Goal: Check status

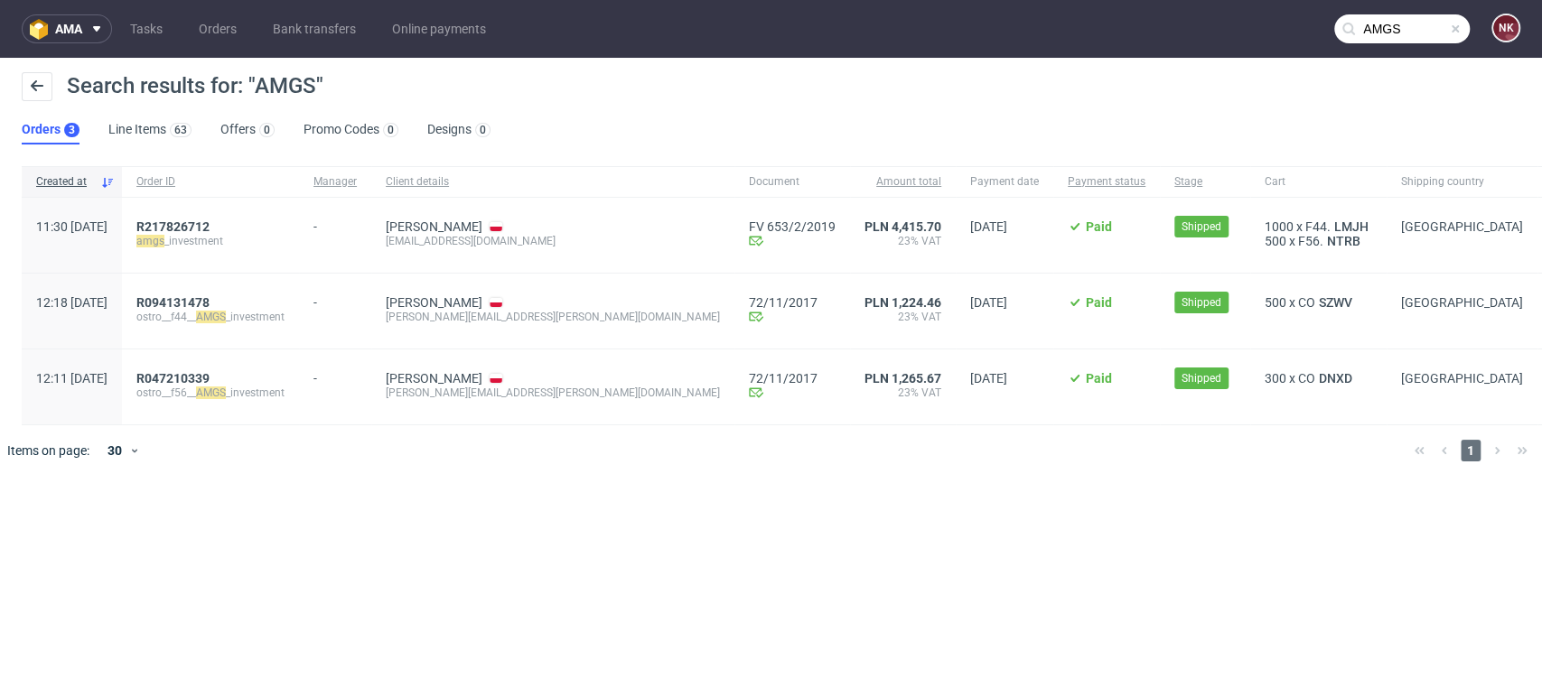
click at [1387, 24] on input "AMGS" at bounding box center [1401, 28] width 135 height 29
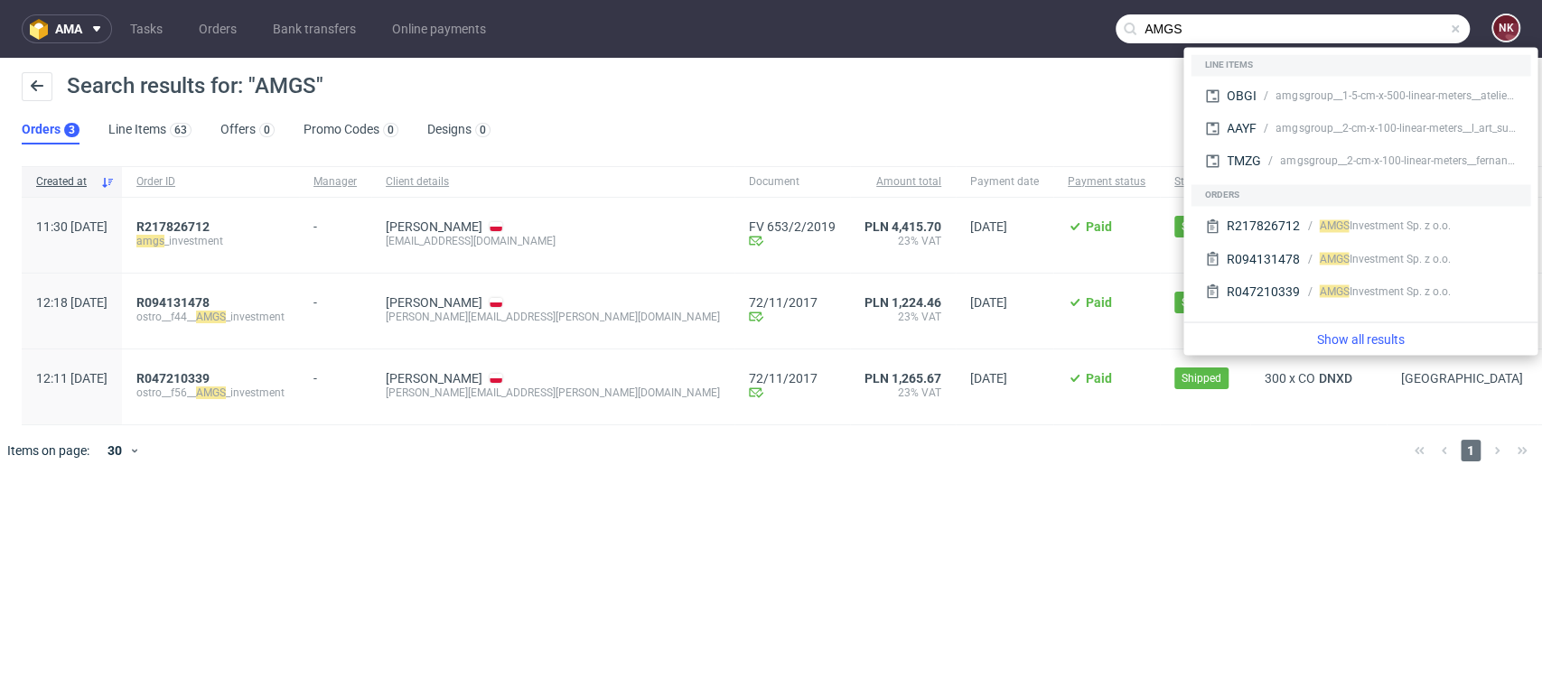
click at [1236, 38] on input "AMGS" at bounding box center [1293, 28] width 354 height 29
drag, startPoint x: 1203, startPoint y: 33, endPoint x: 1114, endPoint y: 23, distance: 90.0
click at [1114, 23] on nav "ama Tasks Orders Bank transfers Online payments AMGS NK" at bounding box center [771, 29] width 1542 height 58
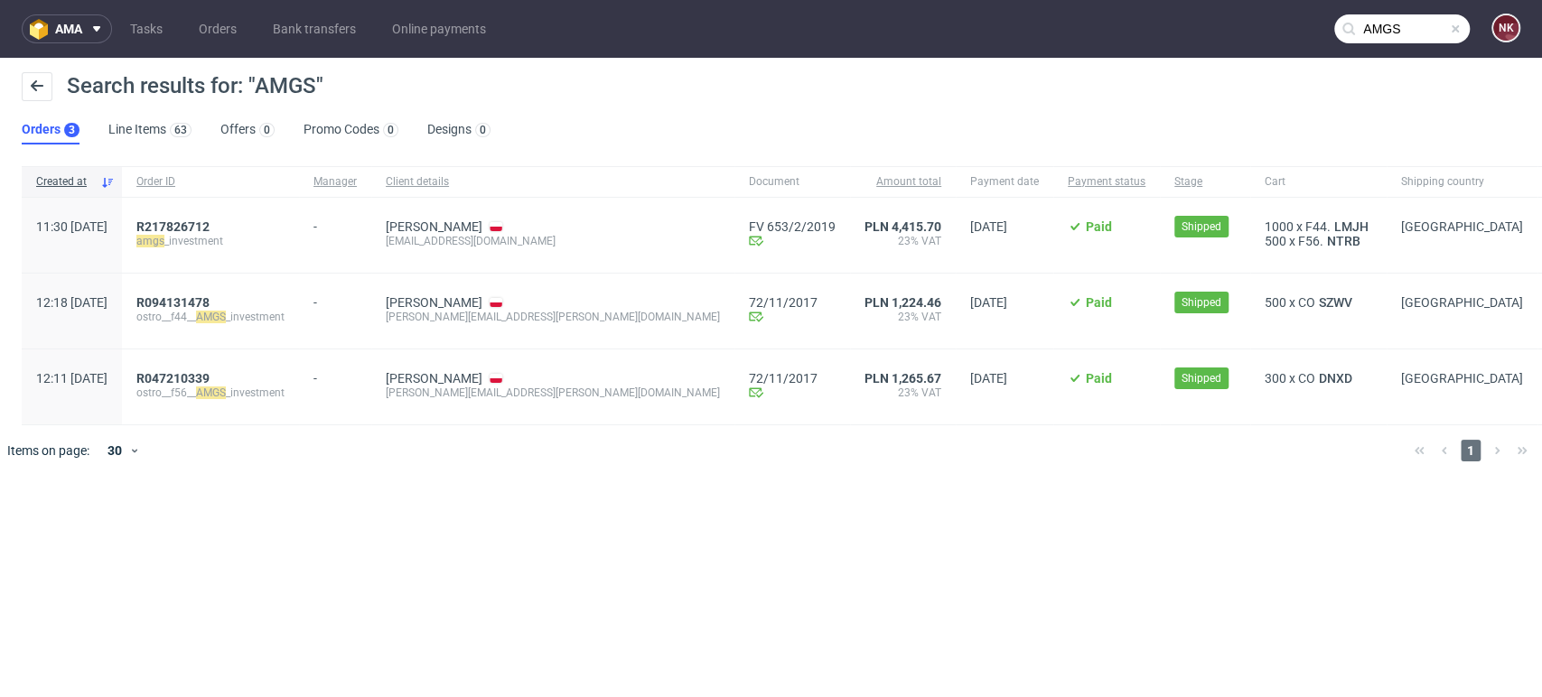
paste input "R109258252"
type input "R109258252"
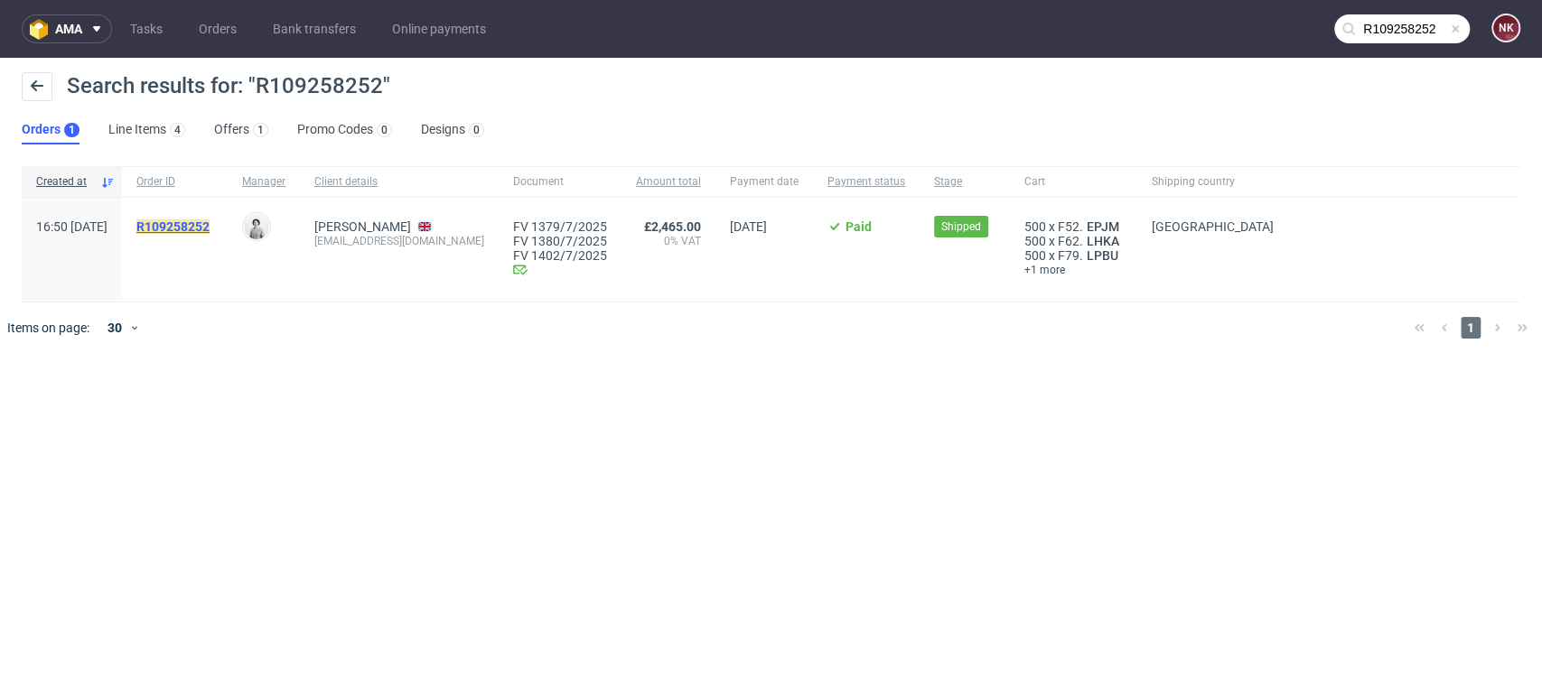
click at [210, 219] on mark "R109258252" at bounding box center [172, 226] width 73 height 14
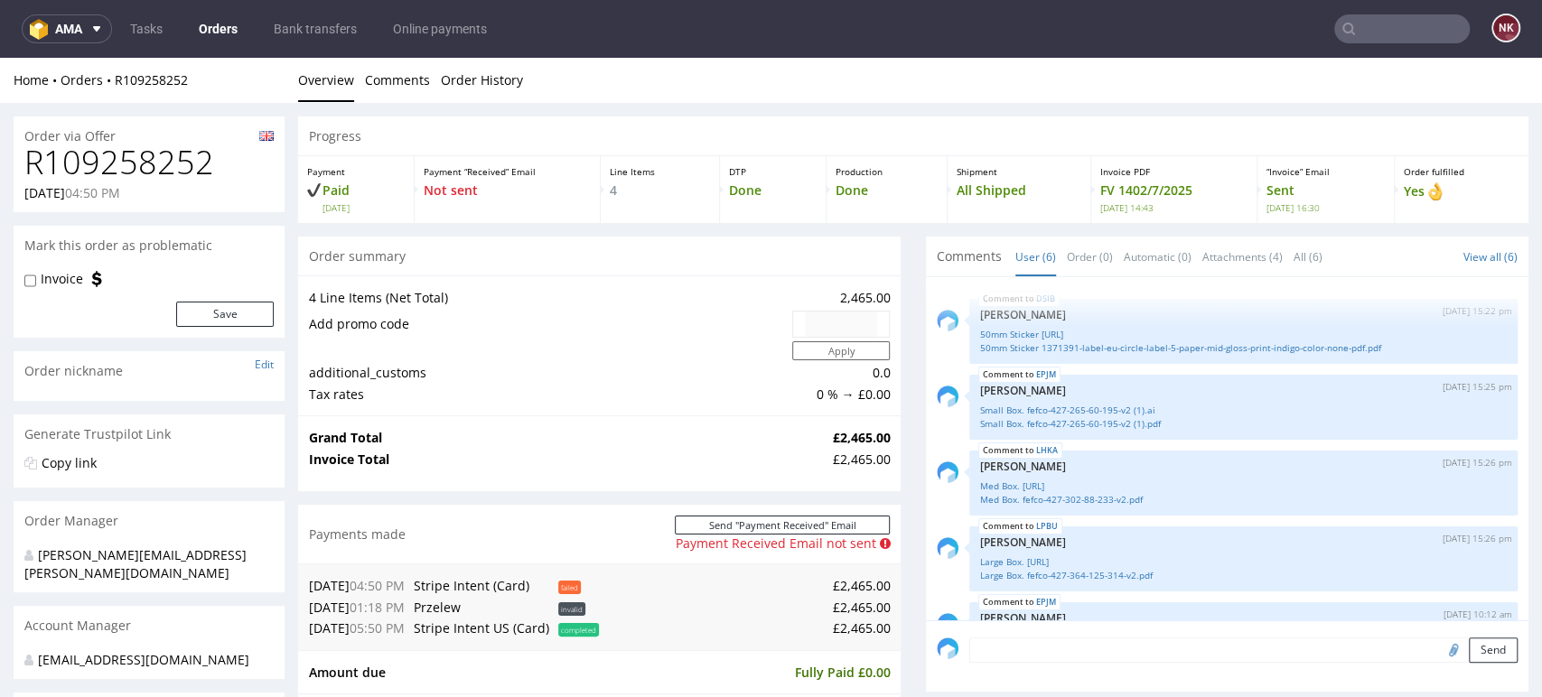
scroll to position [113, 0]
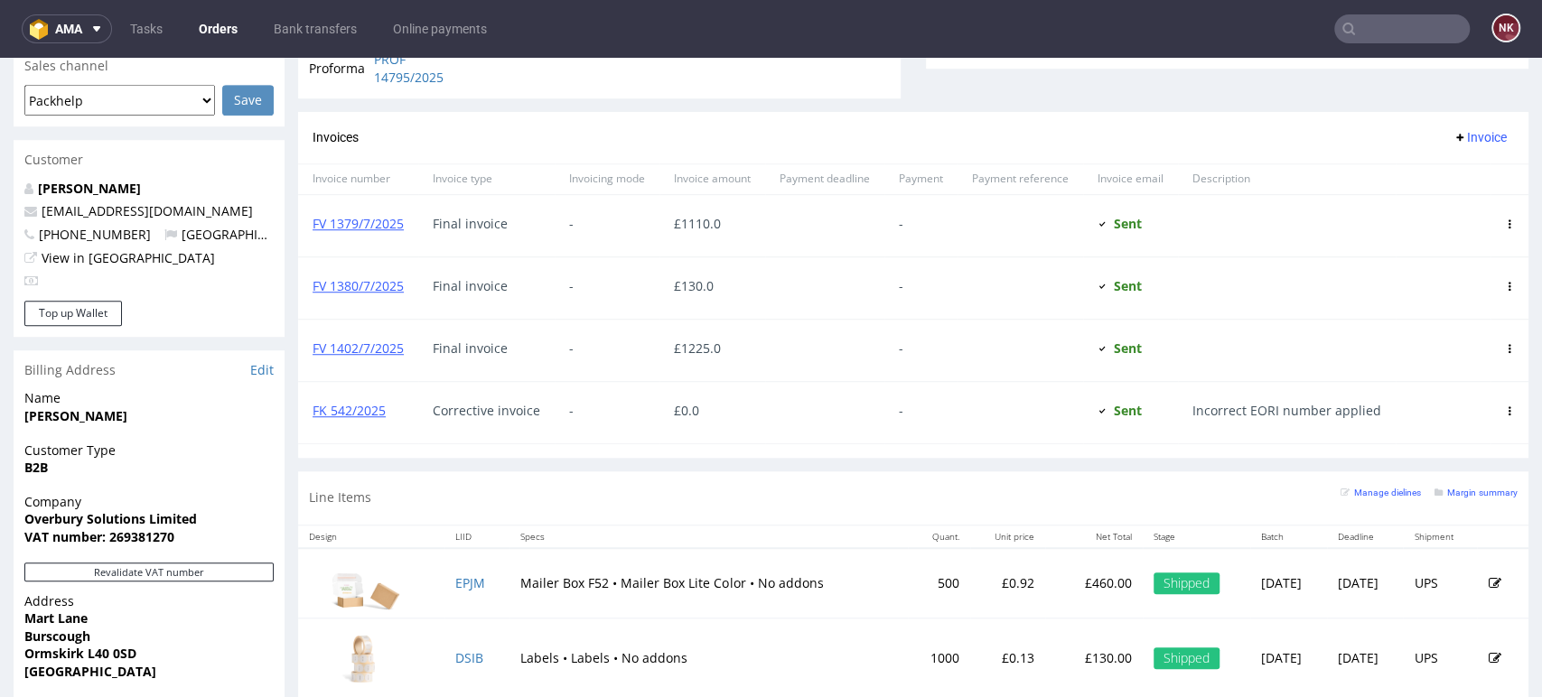
scroll to position [770, 0]
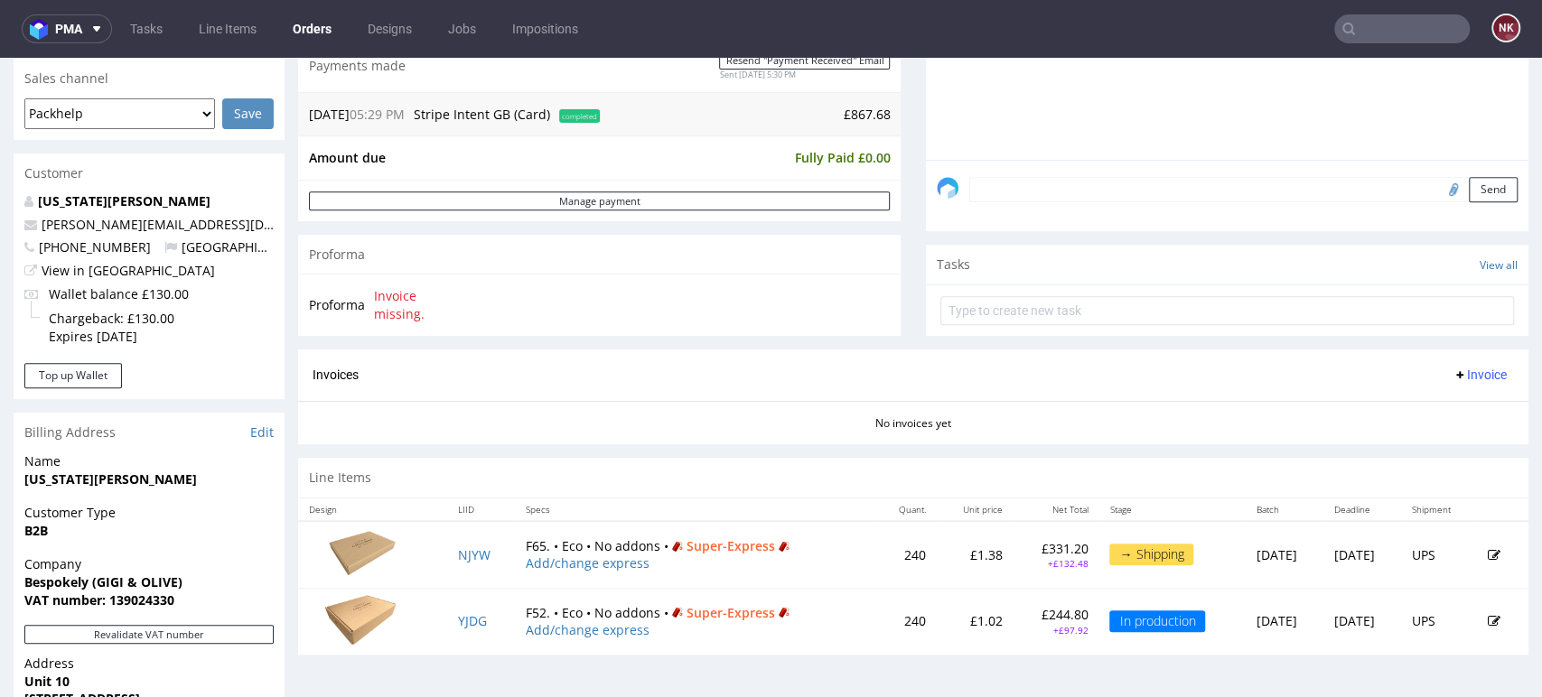
scroll to position [173, 0]
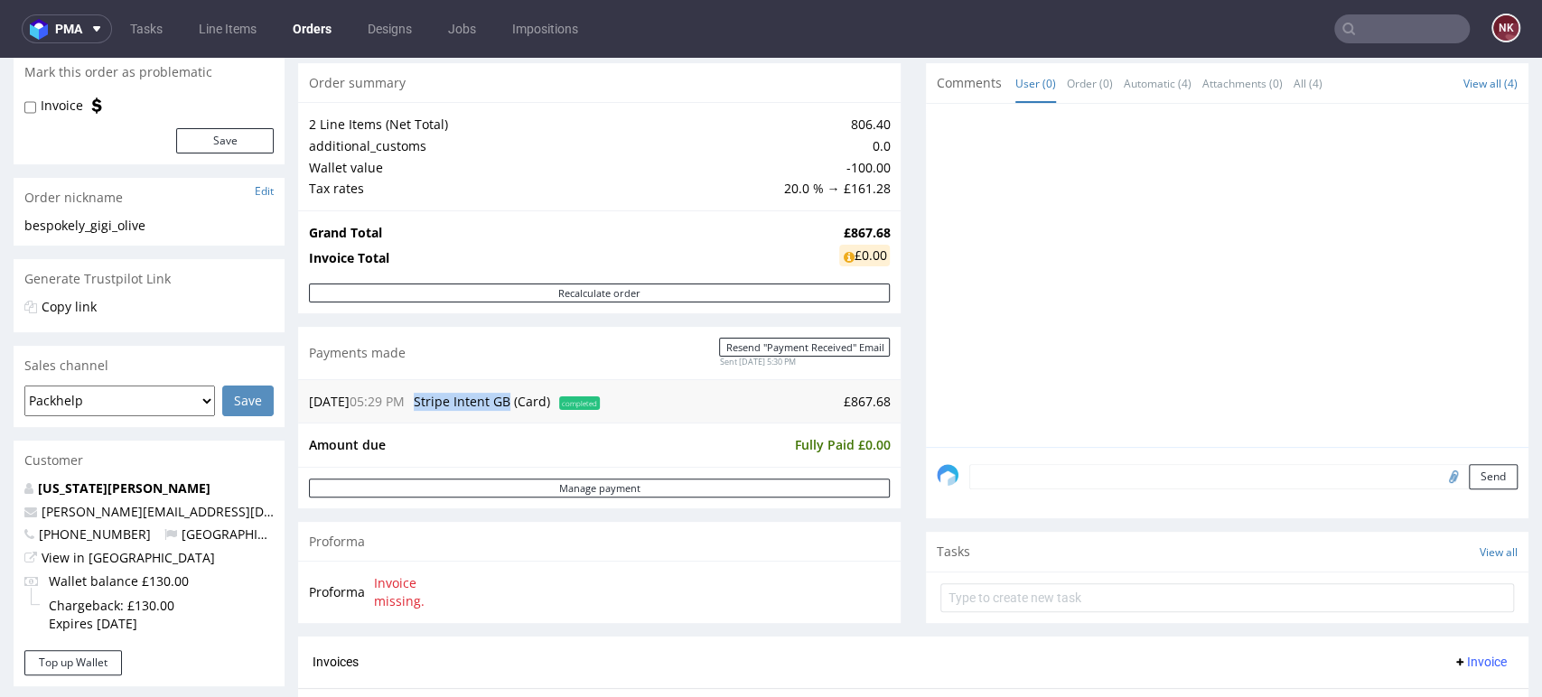
drag, startPoint x: 520, startPoint y: 403, endPoint x: 427, endPoint y: 403, distance: 93.0
click at [427, 403] on span "Stripe Intent GB (Card)" at bounding box center [482, 401] width 136 height 17
click at [883, 385] on div "[DATE] 05:29 PM Stripe Intent GB (Card) completed £867.68" at bounding box center [599, 401] width 602 height 44
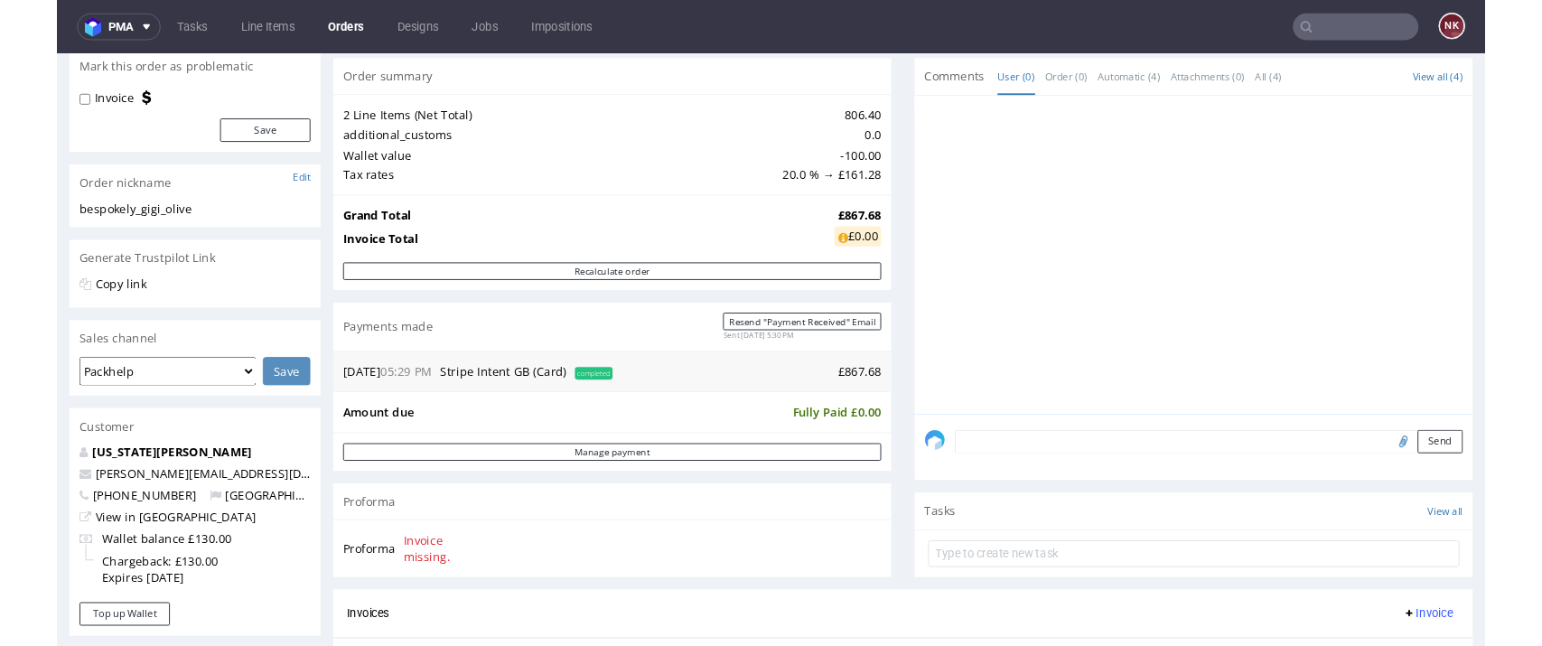
scroll to position [0, 0]
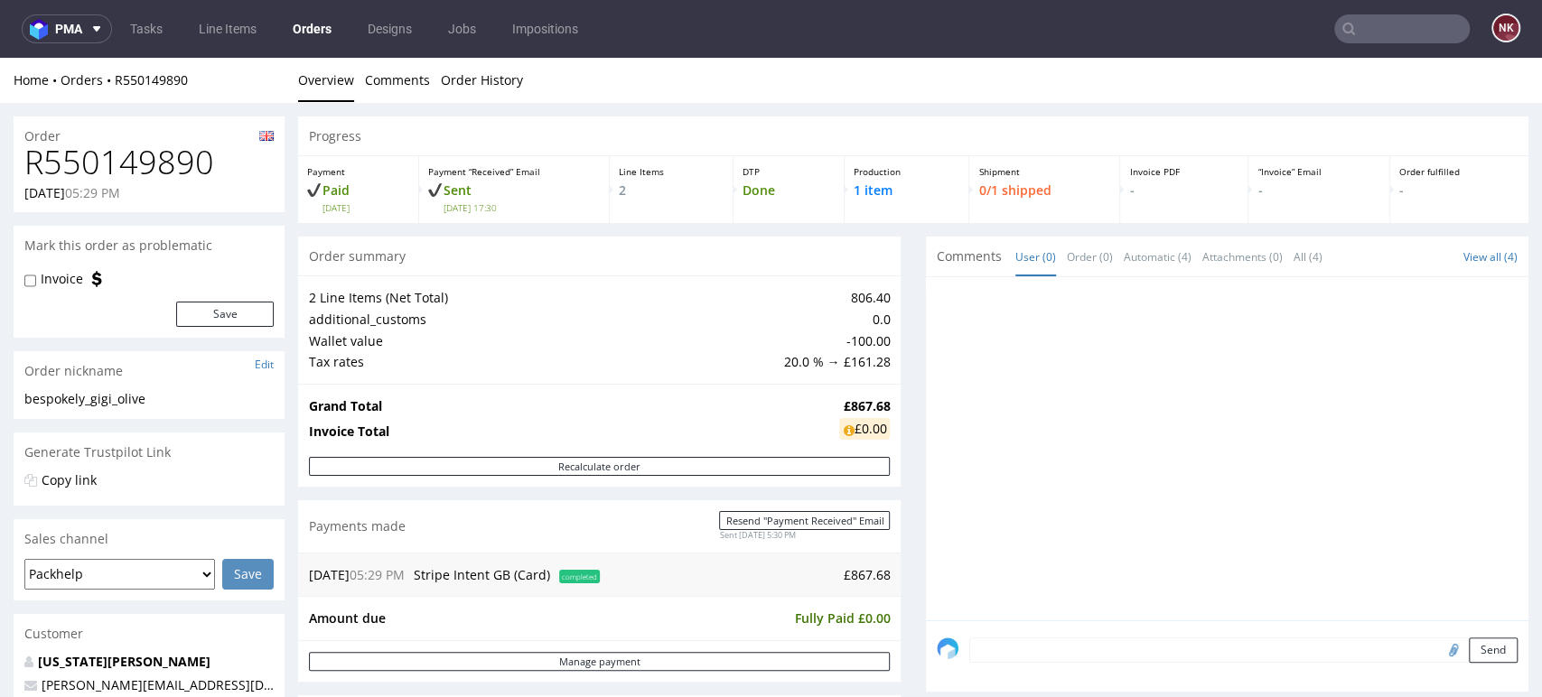
click at [779, 367] on td "20.0 % → £161.28" at bounding box center [834, 362] width 111 height 22
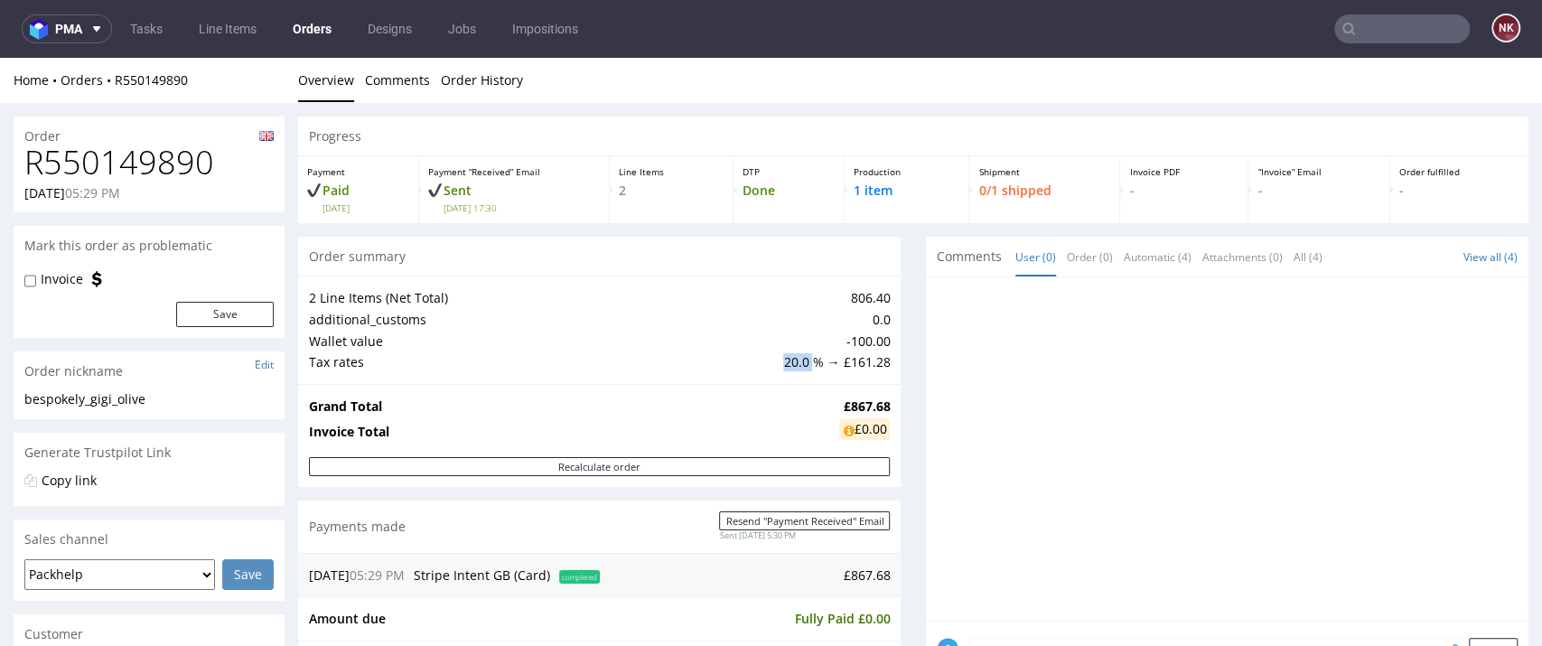
click at [264, 135] on img at bounding box center [266, 136] width 14 height 10
click at [263, 135] on img at bounding box center [266, 136] width 14 height 10
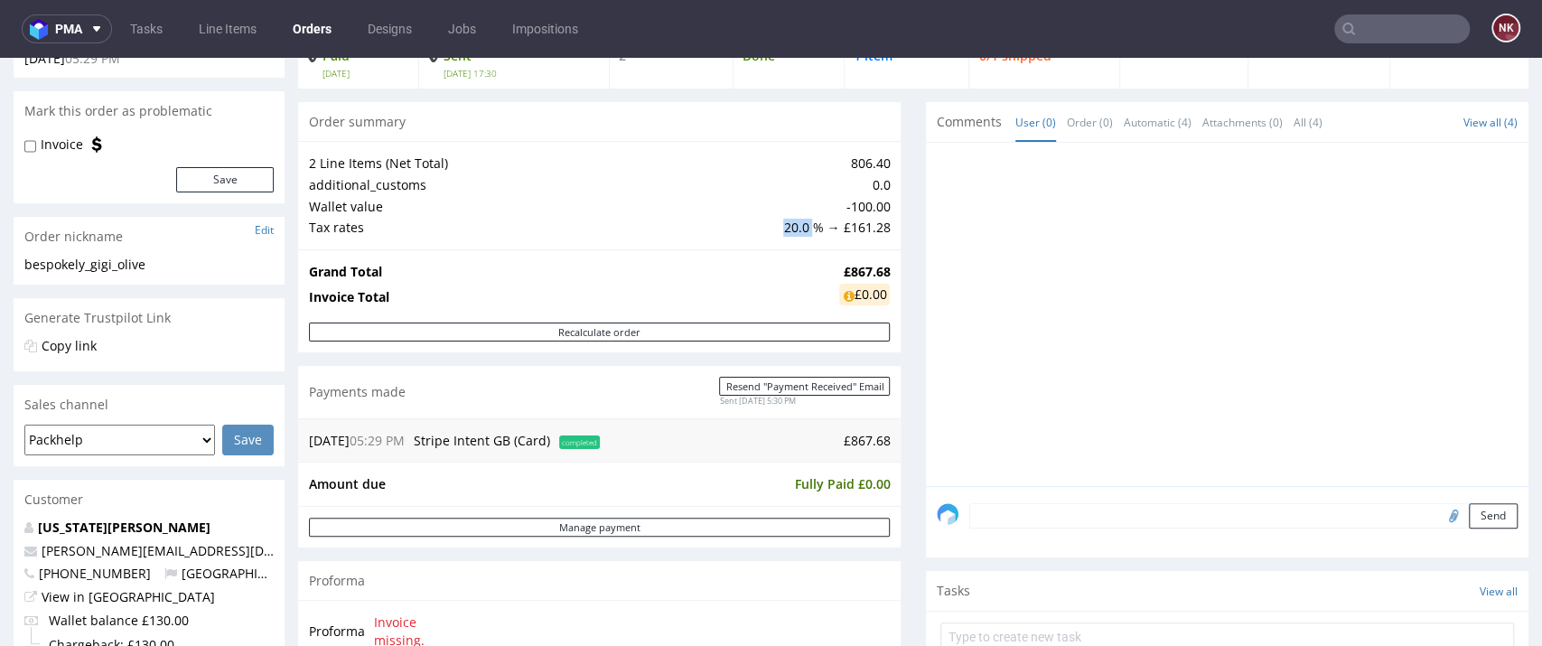
scroll to position [145, 0]
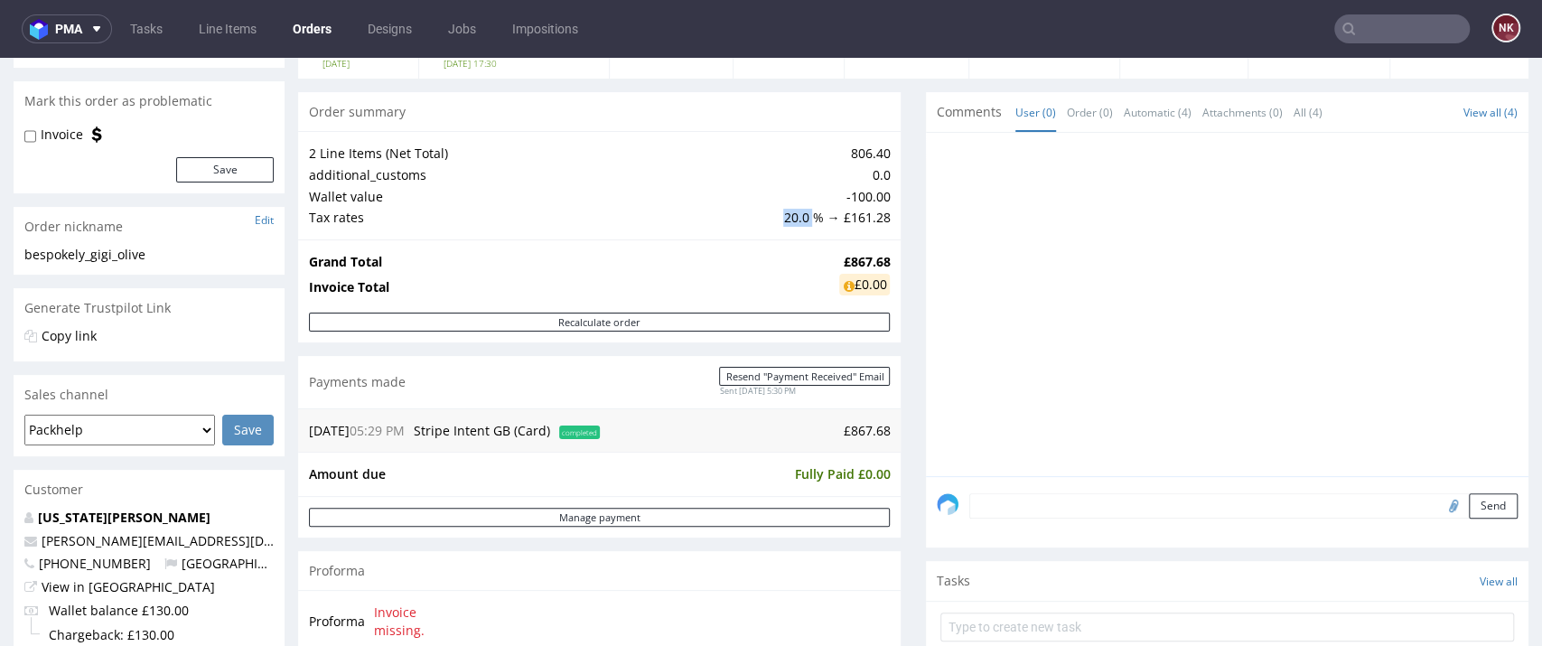
click at [785, 221] on td "20.0 % → £161.28" at bounding box center [834, 218] width 111 height 22
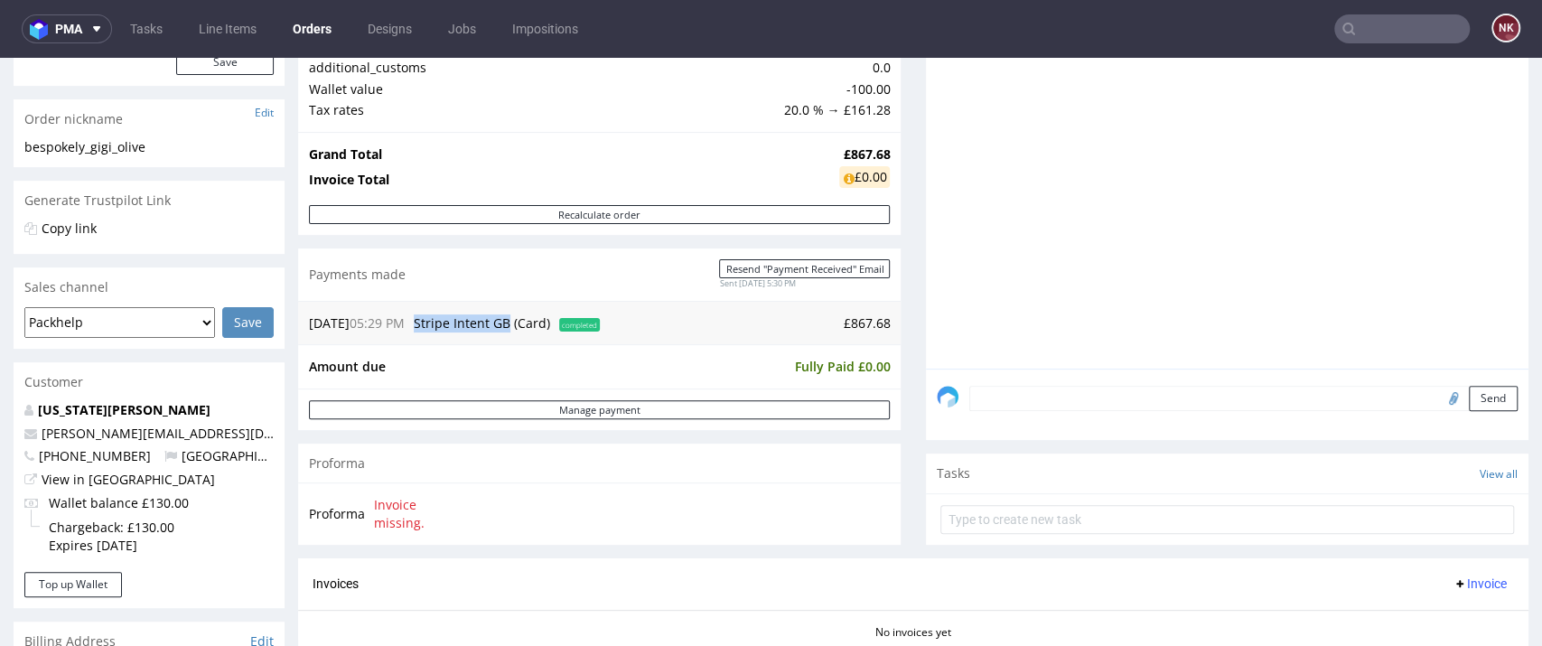
drag, startPoint x: 518, startPoint y: 319, endPoint x: 422, endPoint y: 326, distance: 96.9
click at [422, 326] on td "Stripe Intent GB (Card)" at bounding box center [481, 324] width 145 height 22
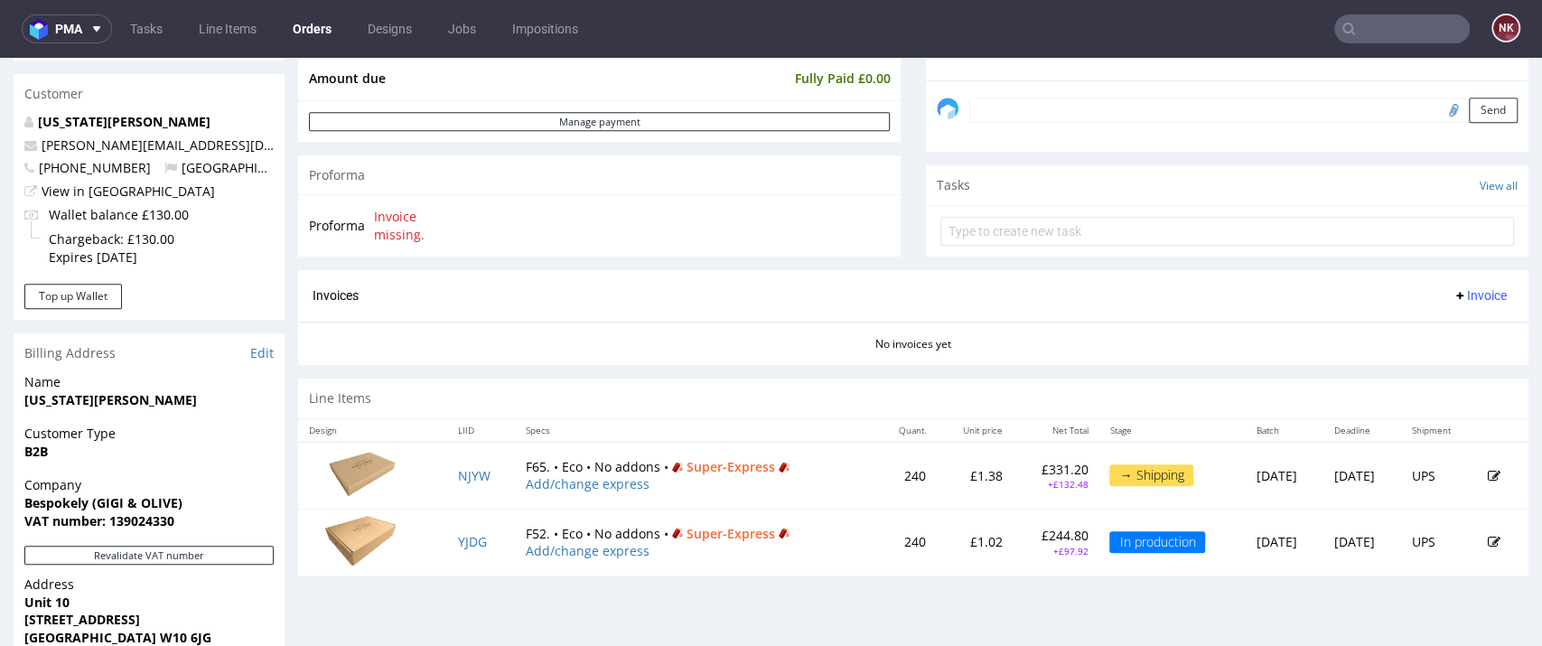
scroll to position [539, 0]
click at [867, 297] on div "Invoices Invoice" at bounding box center [913, 296] width 1201 height 23
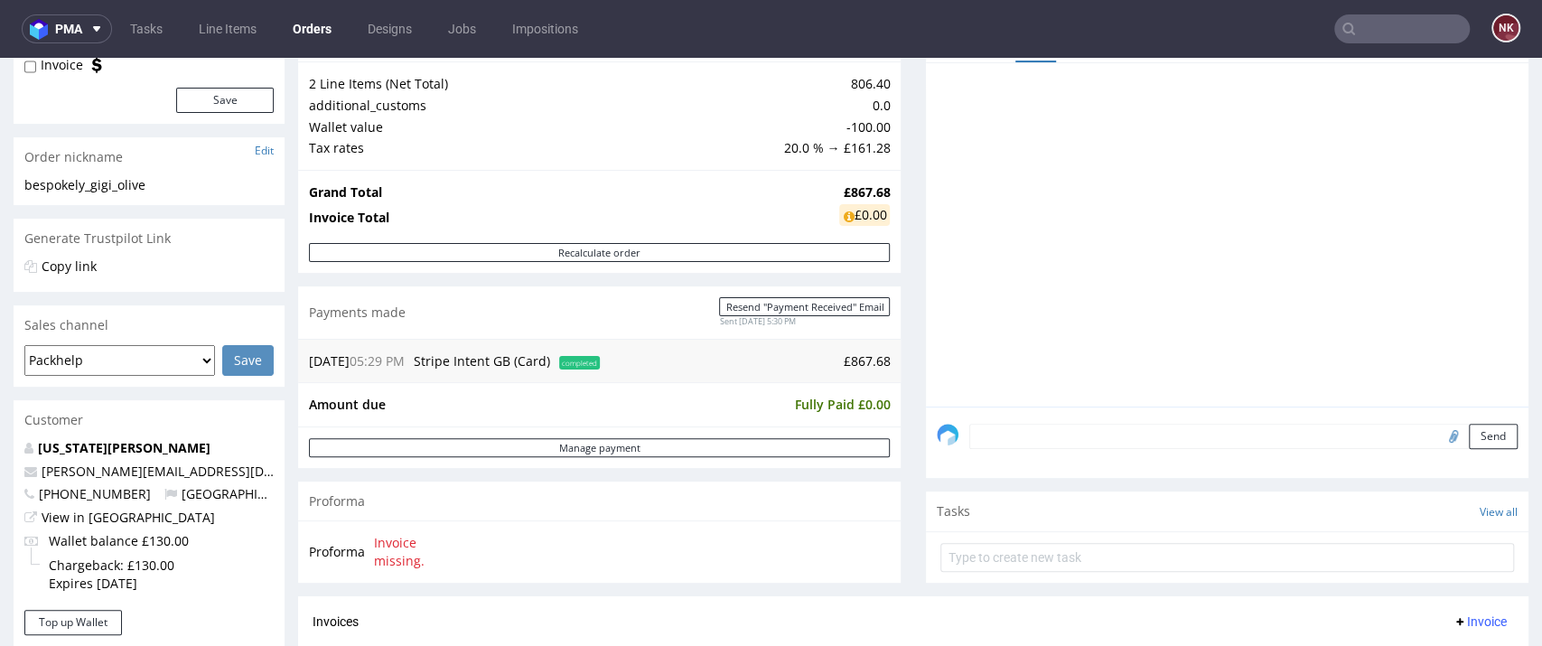
scroll to position [73, 0]
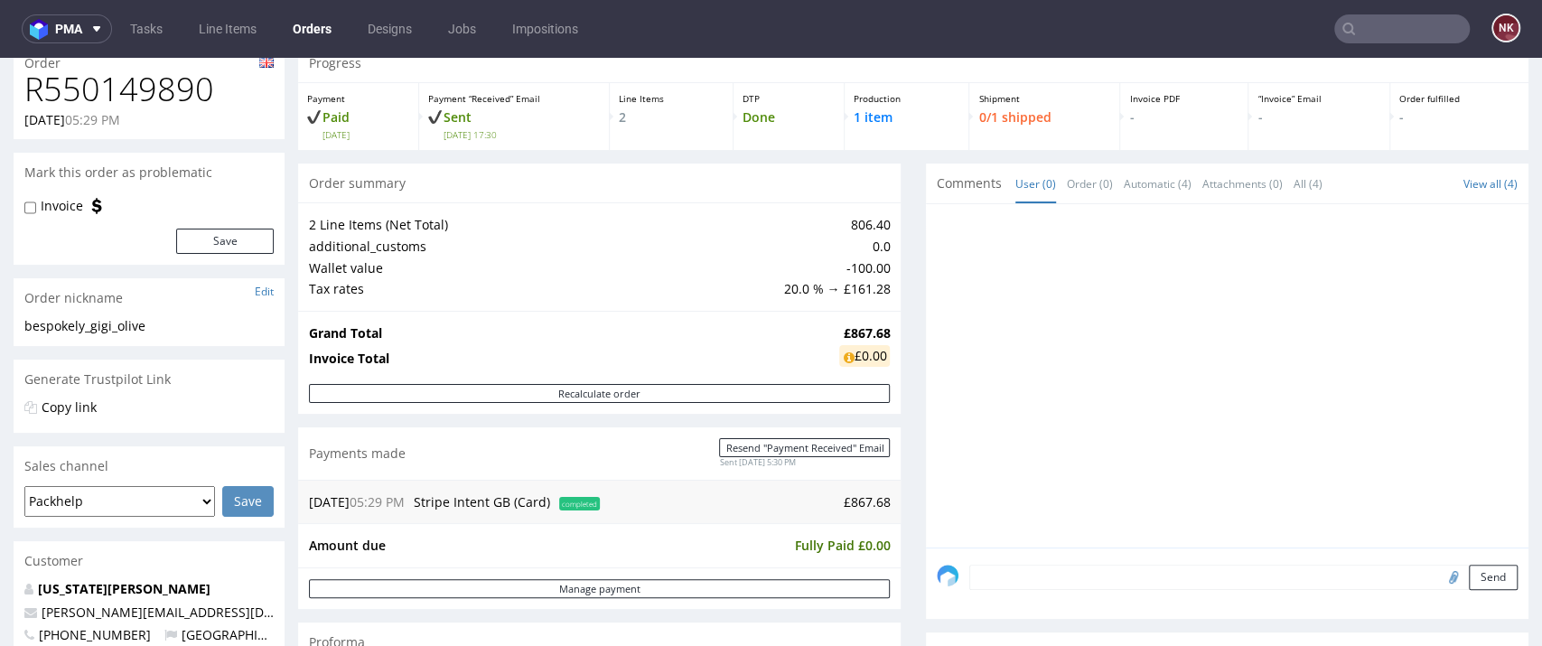
click at [783, 280] on td "20.0 % → £161.28" at bounding box center [834, 289] width 111 height 22
drag, startPoint x: 737, startPoint y: 341, endPoint x: 648, endPoint y: 244, distance: 132.3
click at [648, 244] on td "additional_customs" at bounding box center [544, 247] width 470 height 22
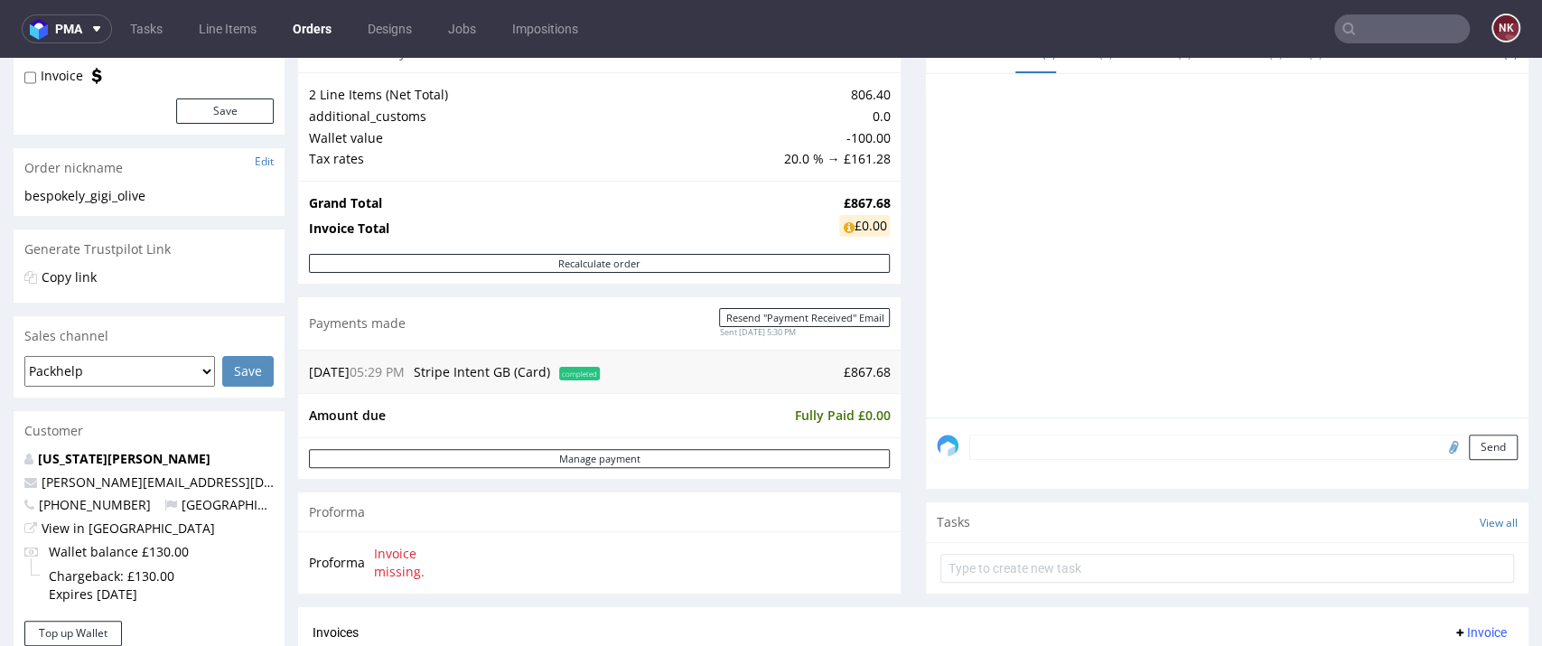
scroll to position [202, 0]
click at [1374, 26] on input "text" at bounding box center [1401, 28] width 135 height 29
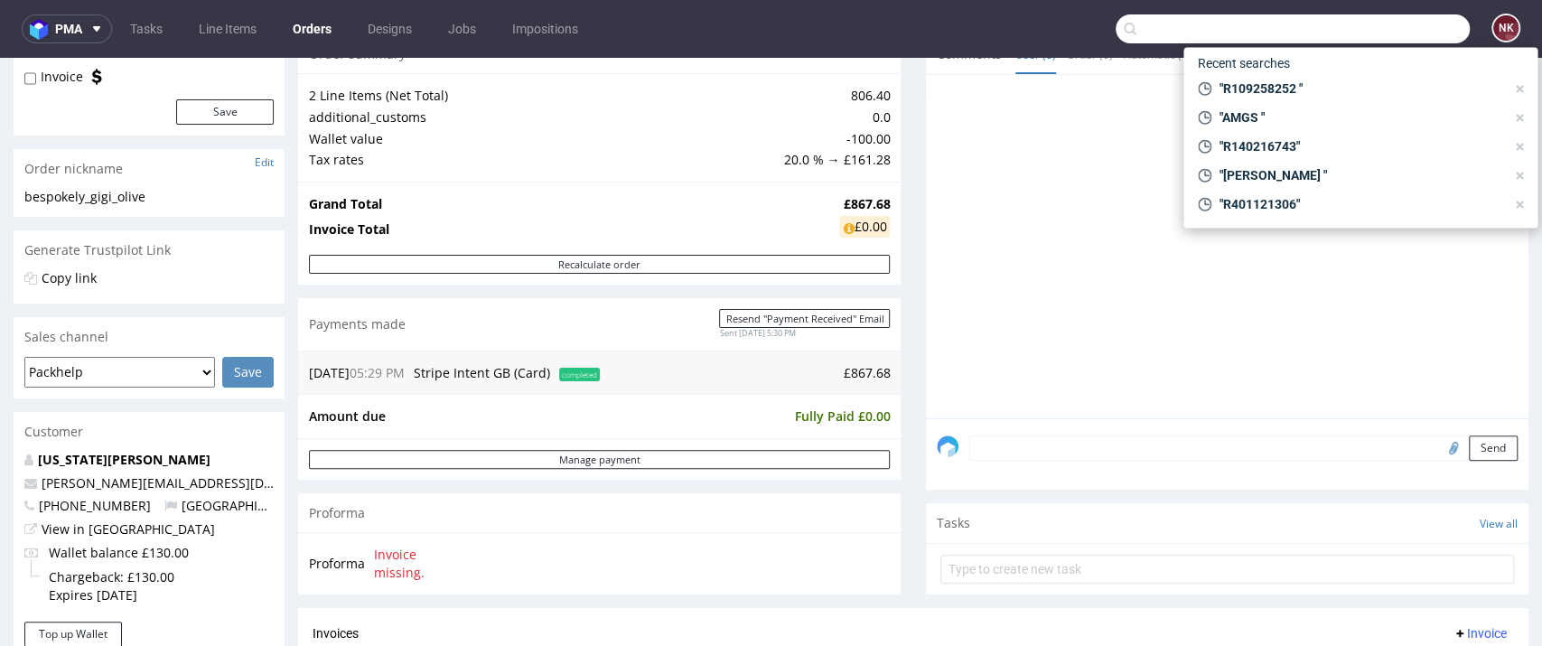
paste input "R109258252"
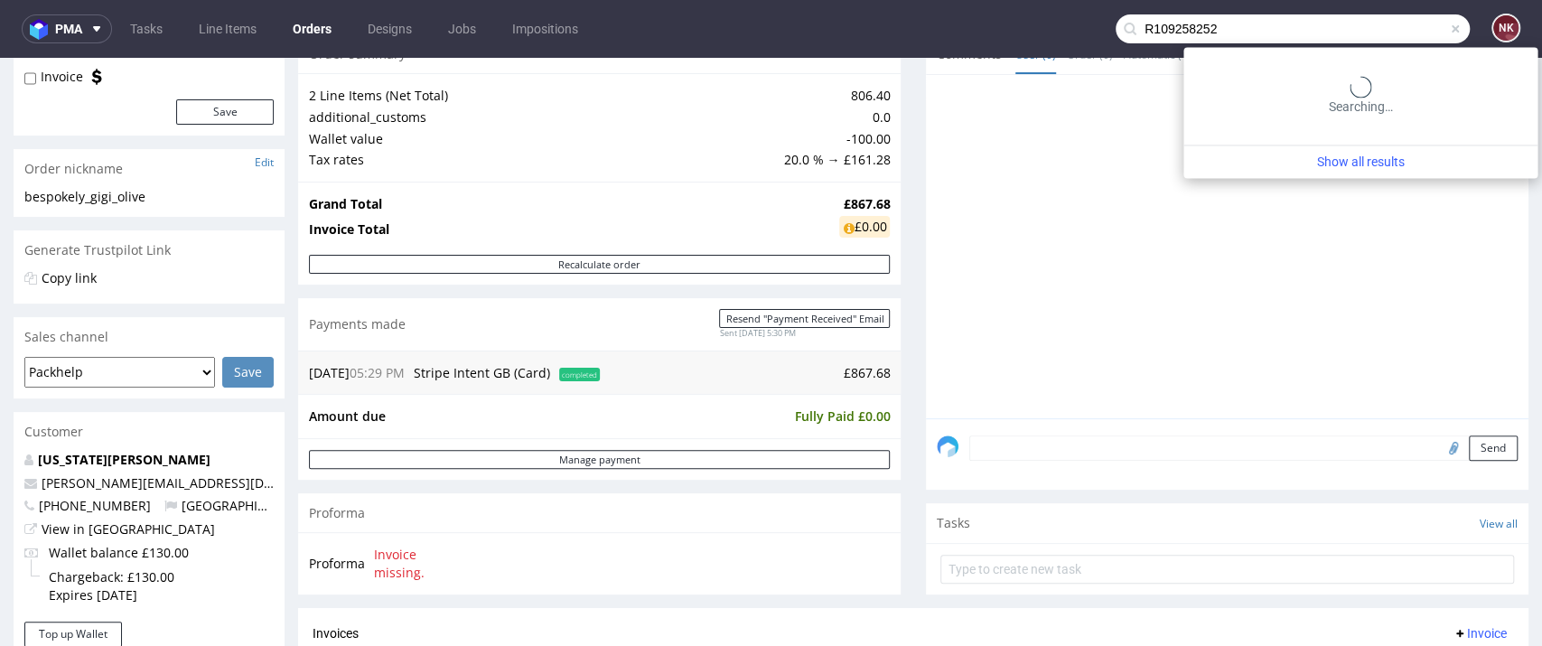
type input "R109258252"
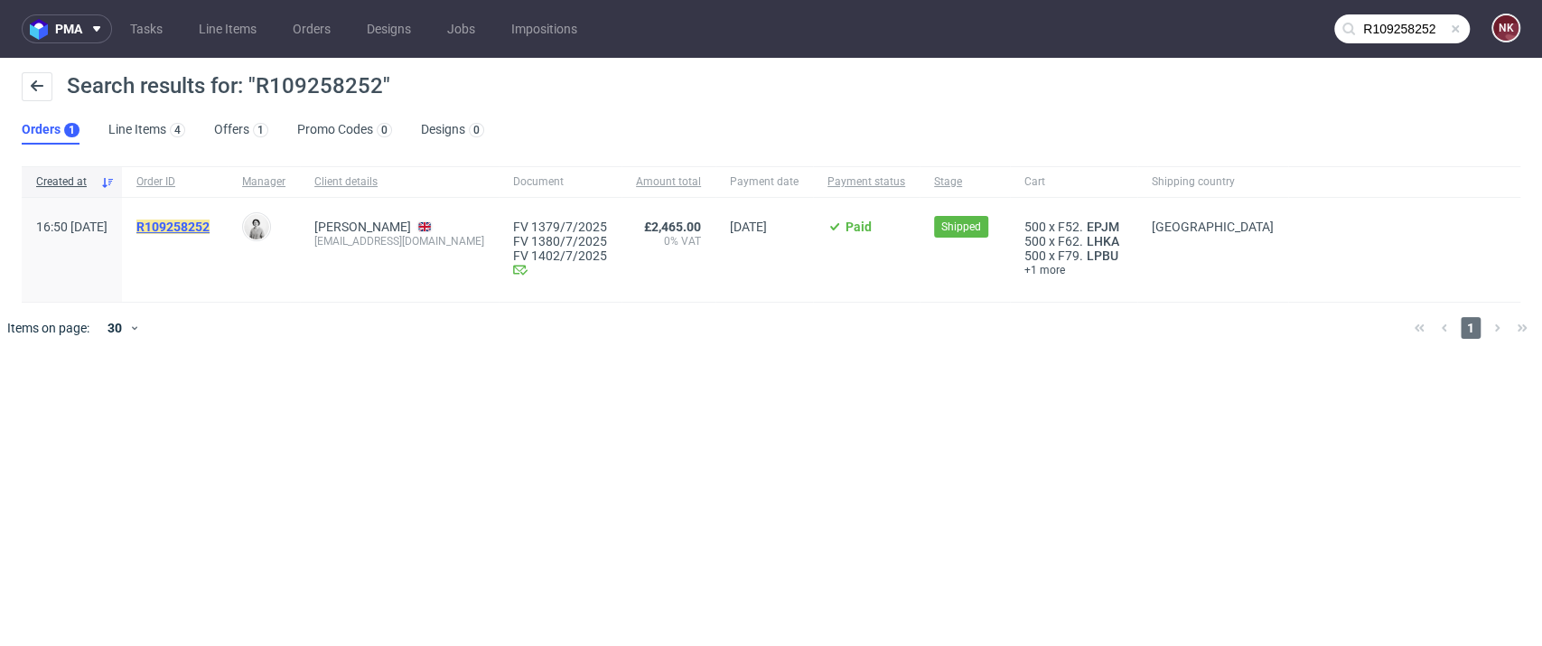
click at [210, 223] on mark "R109258252" at bounding box center [172, 226] width 73 height 14
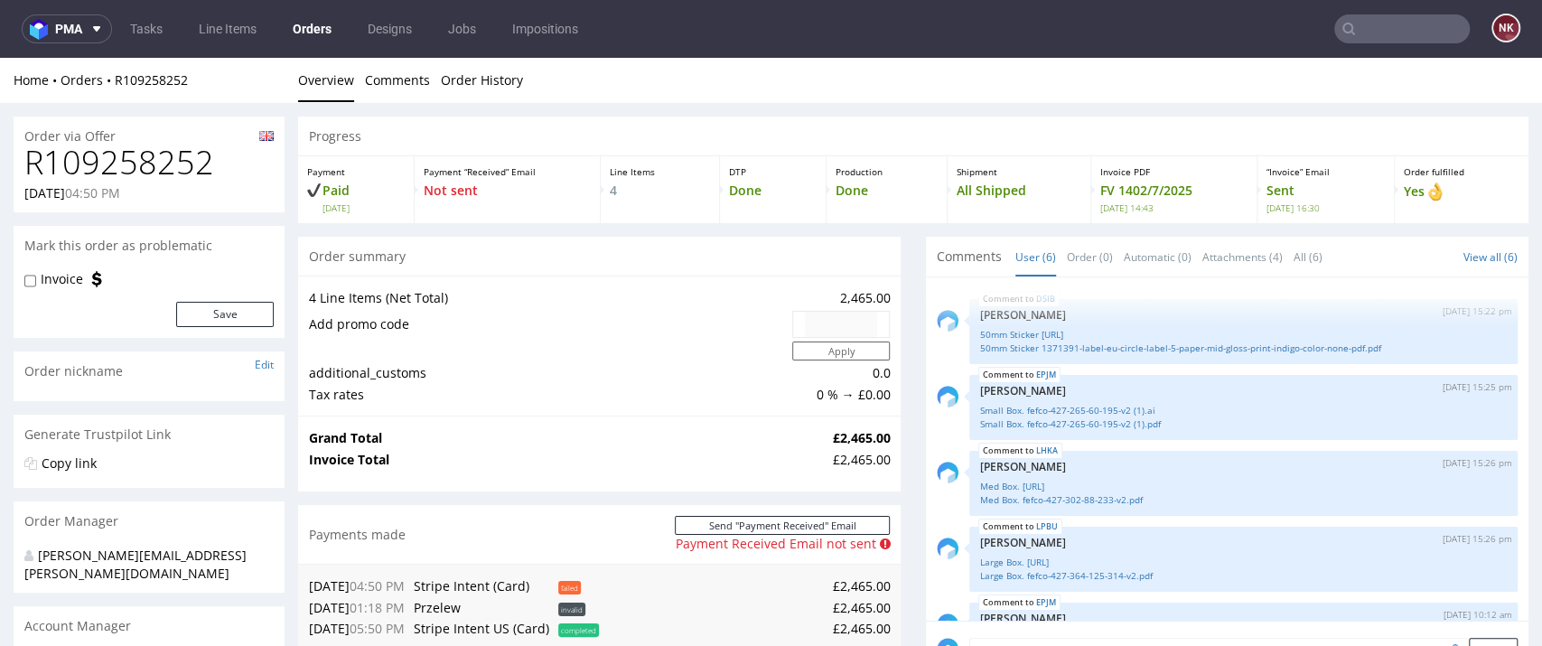
scroll to position [113, 0]
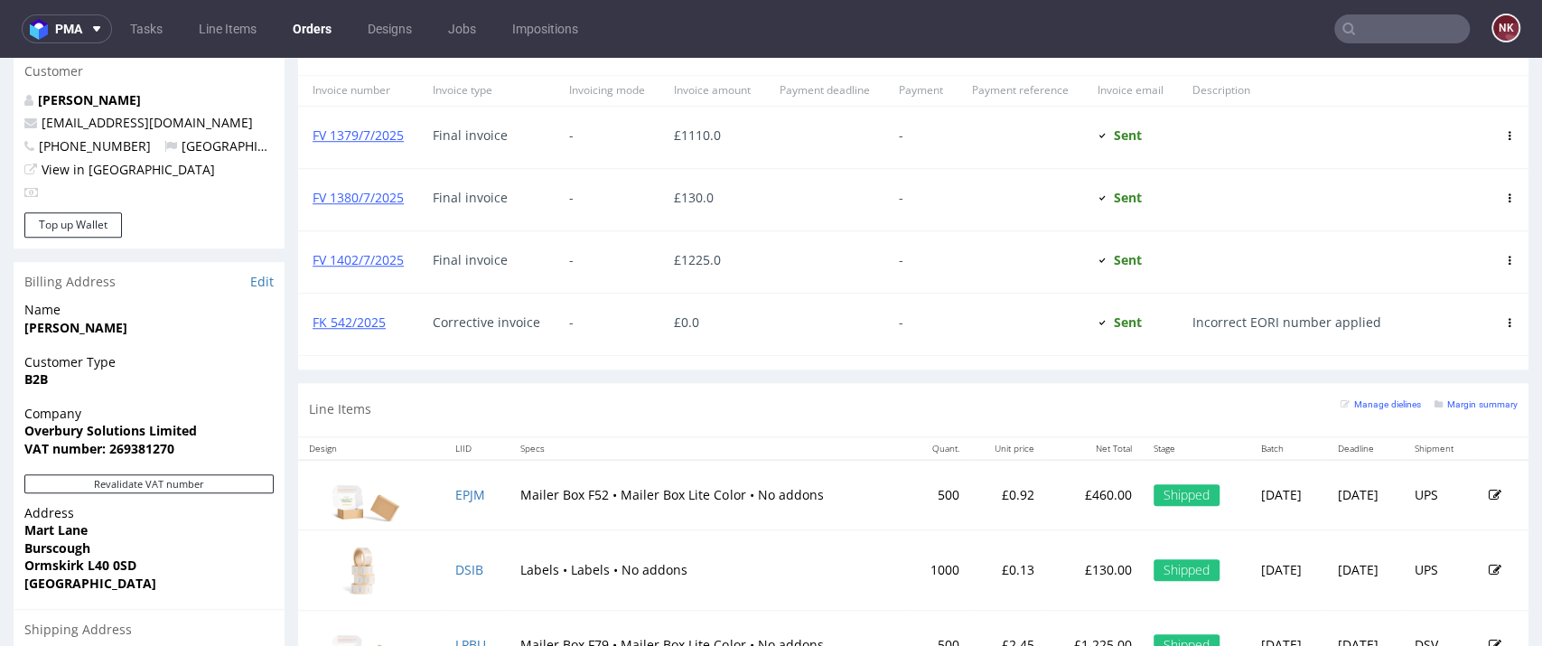
scroll to position [758, 0]
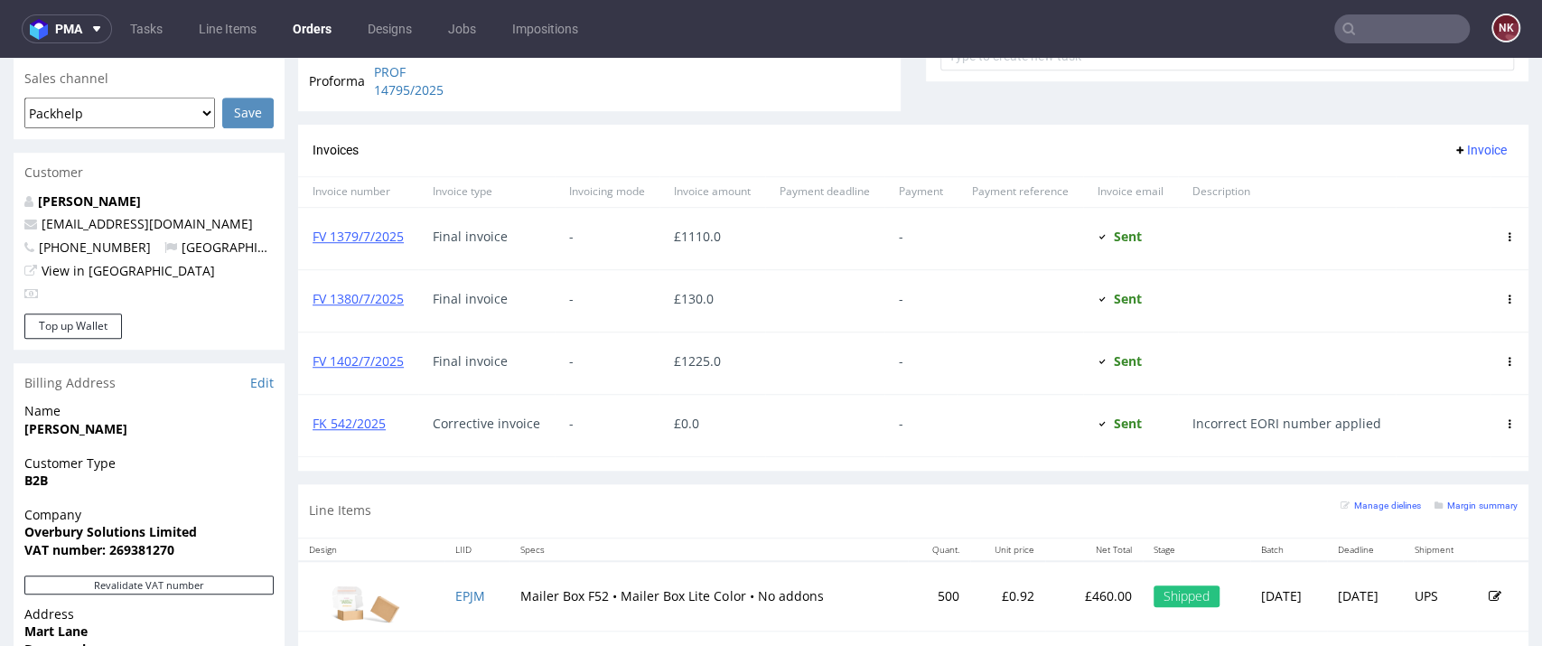
click at [1399, 25] on input "text" at bounding box center [1401, 28] width 135 height 29
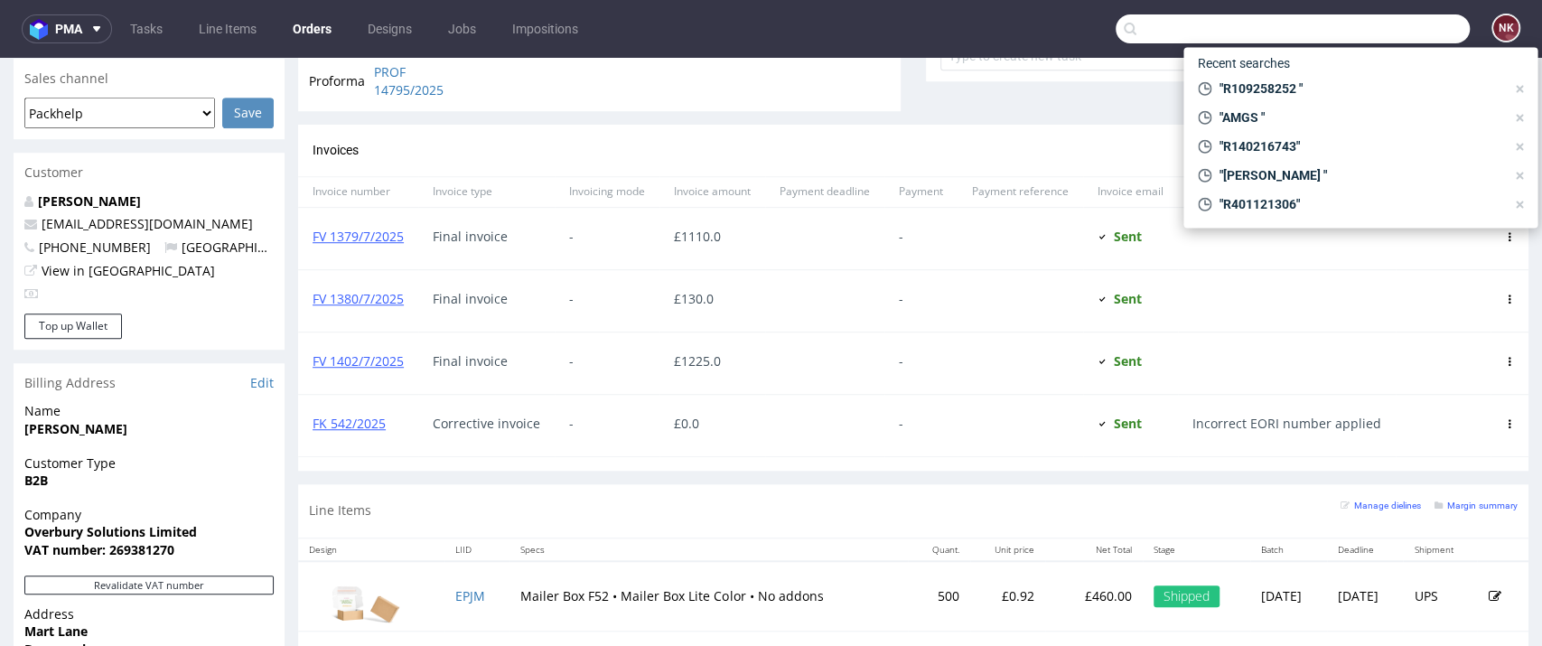
paste input "R689722837"
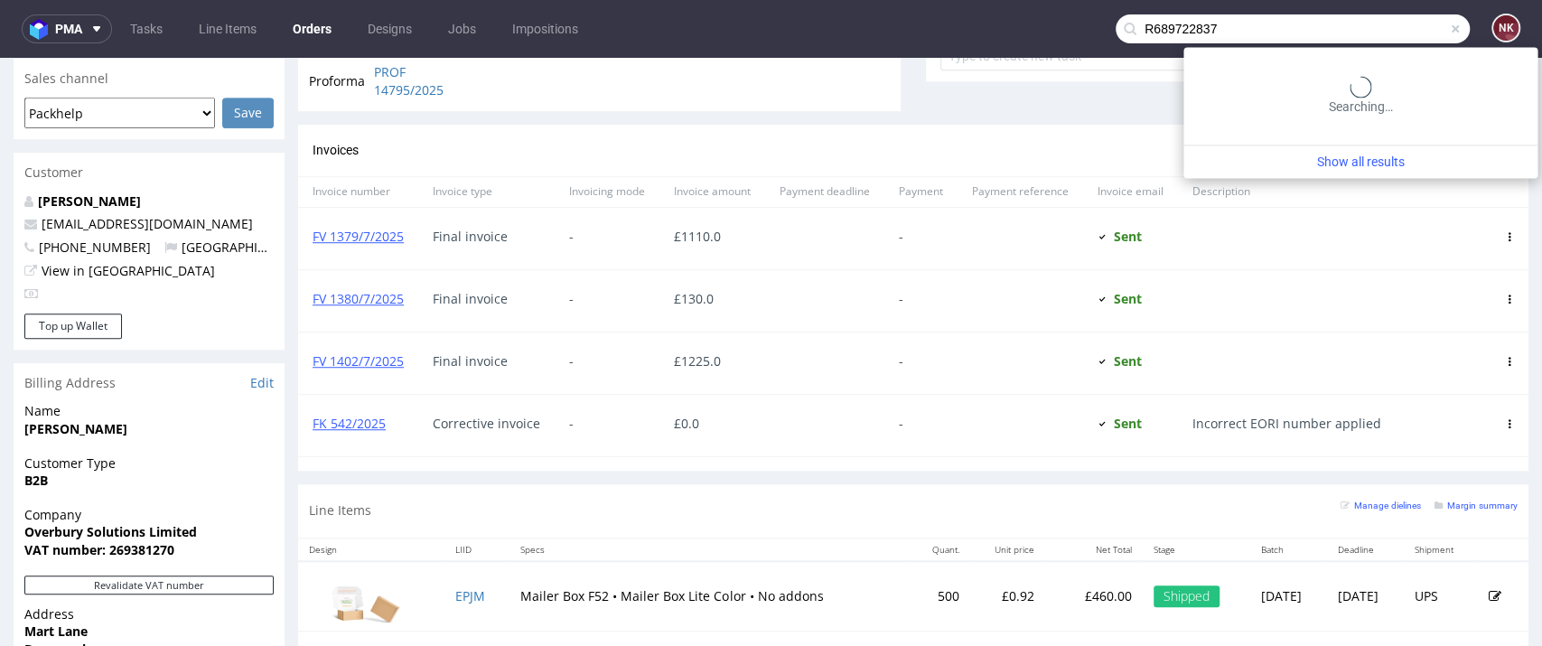
type input "R689722837"
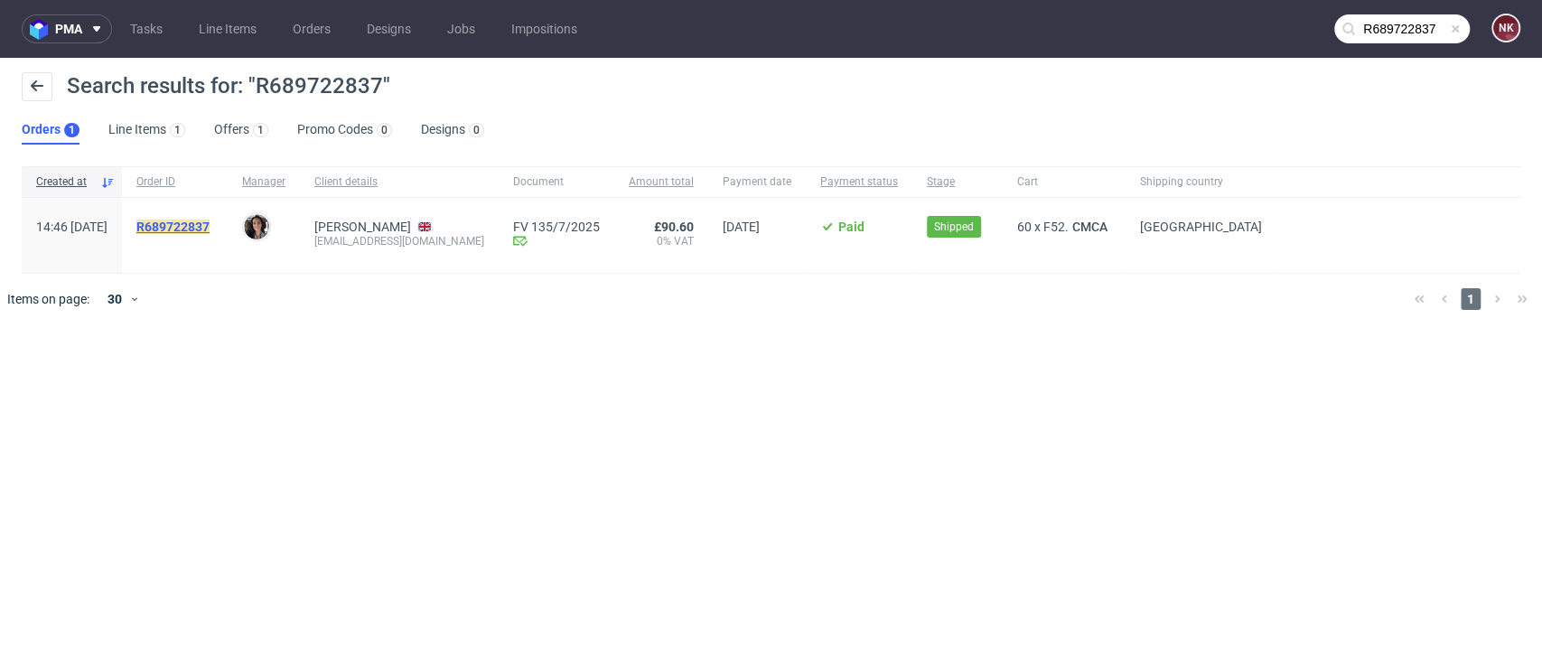
click at [210, 227] on mark "R689722837" at bounding box center [172, 226] width 73 height 14
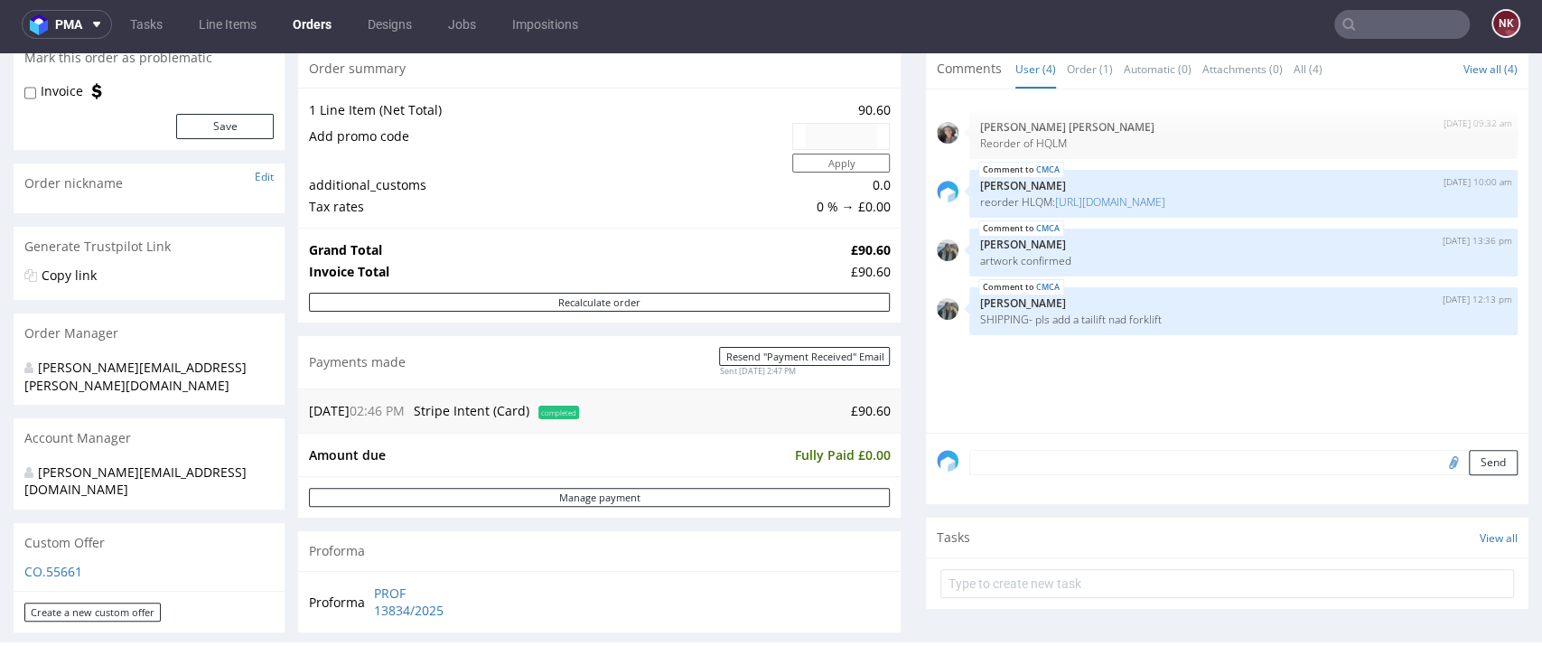
scroll to position [182, 0]
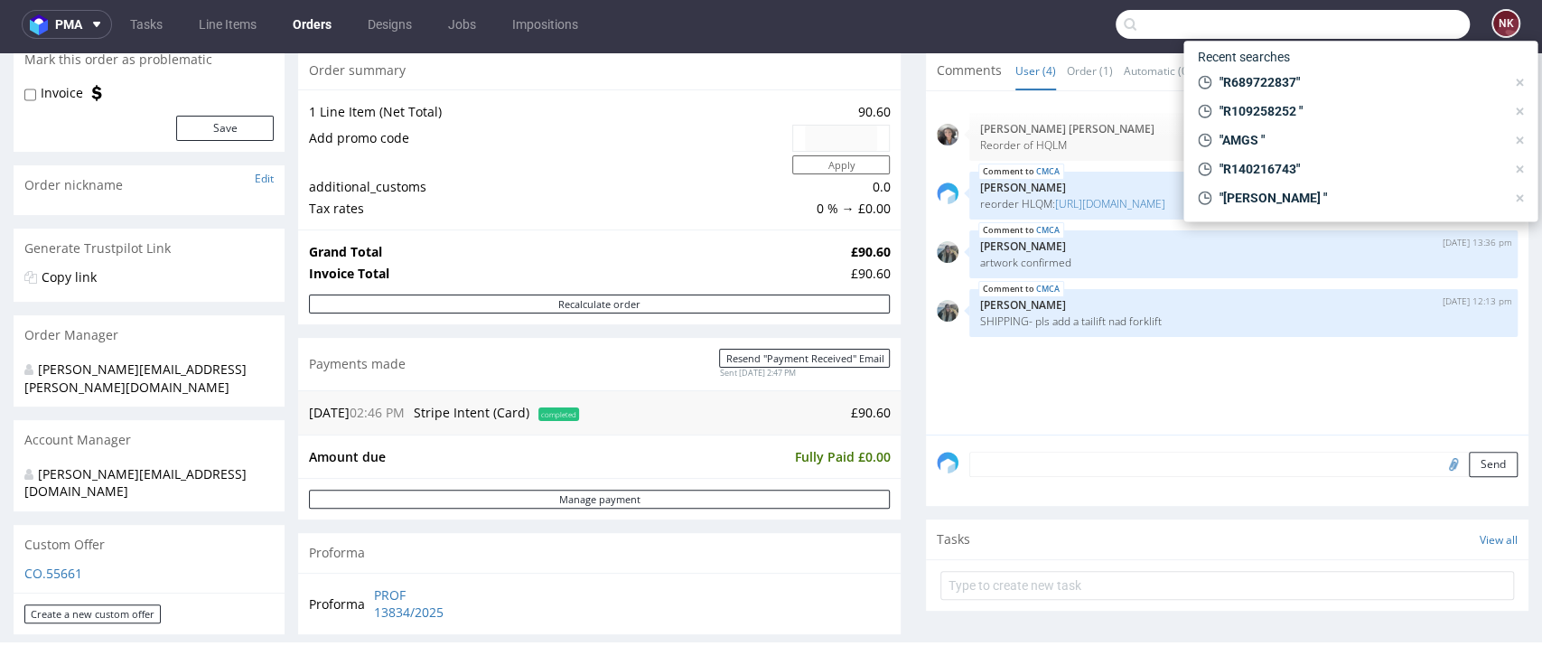
click at [1380, 17] on input "text" at bounding box center [1293, 24] width 354 height 29
paste input "R923763332"
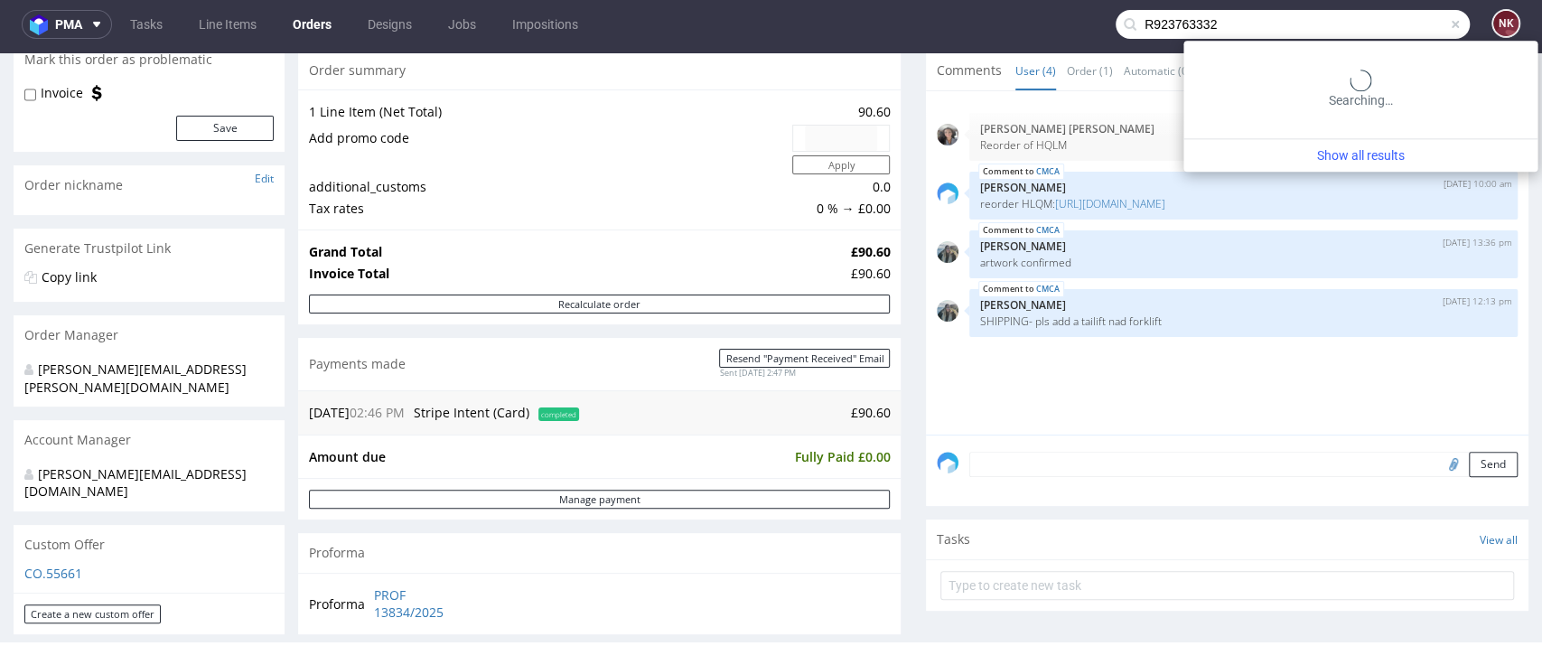
type input "R923763332"
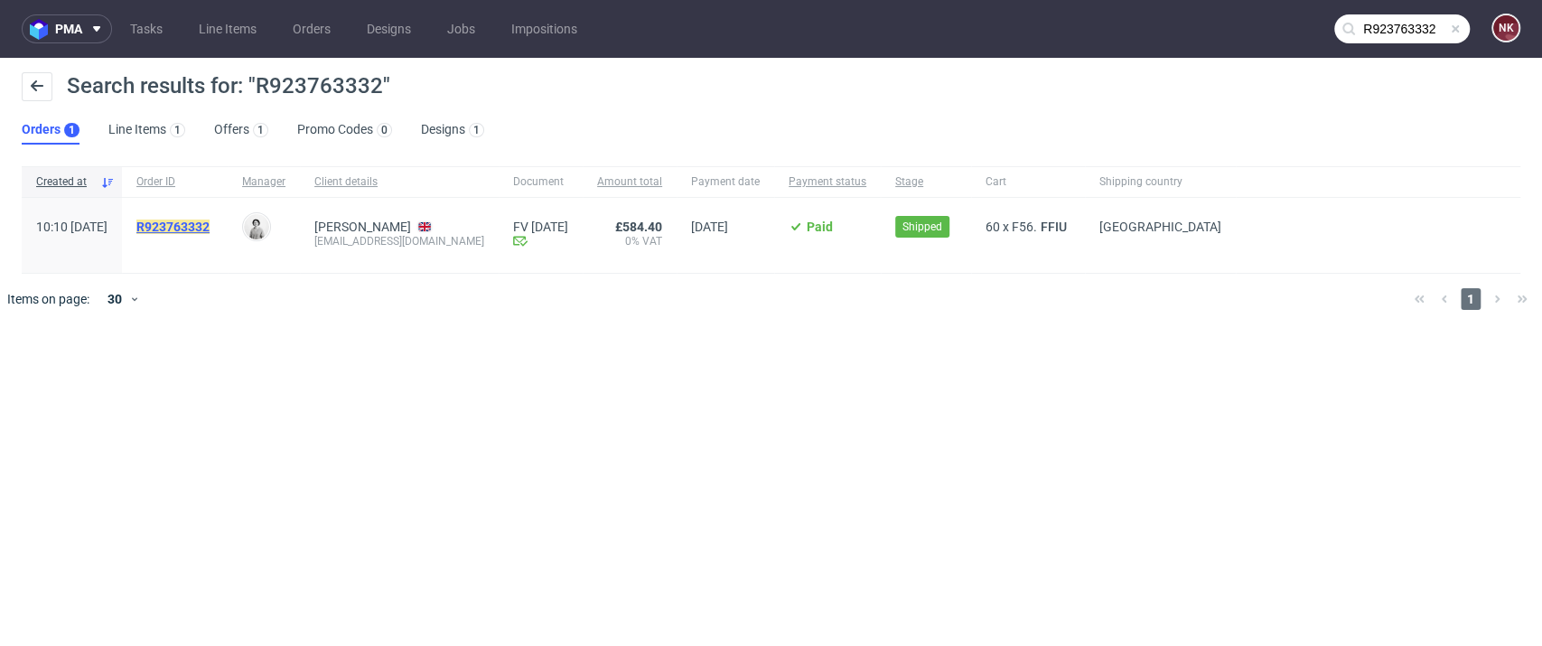
click at [210, 232] on mark "R923763332" at bounding box center [172, 226] width 73 height 14
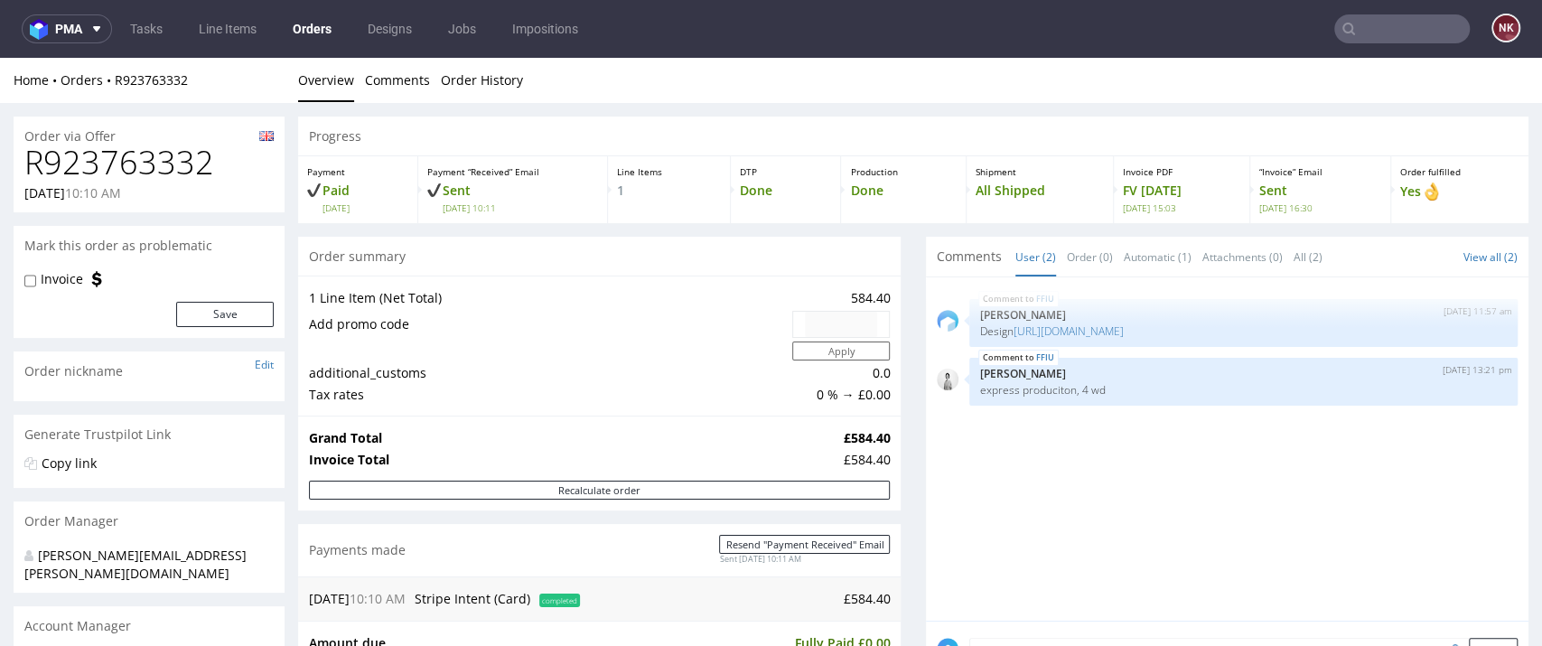
click at [896, 500] on div "Progress Payment Paid Fri 13 Jun Payment “Received” Email Sent Fri 13 Jun 10:11…" at bounding box center [913, 640] width 1230 height 1047
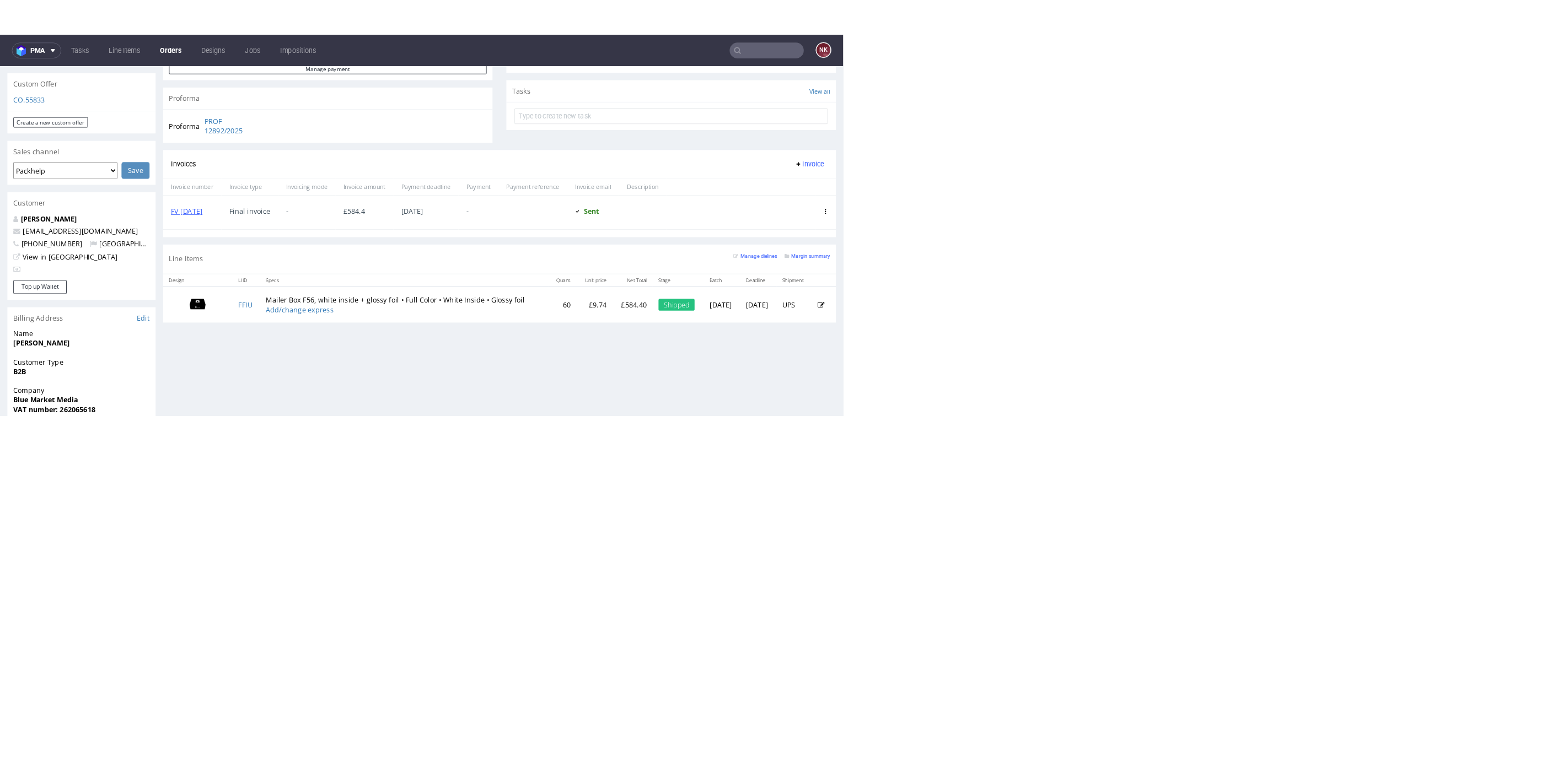
scroll to position [129, 0]
